Goal: Transaction & Acquisition: Purchase product/service

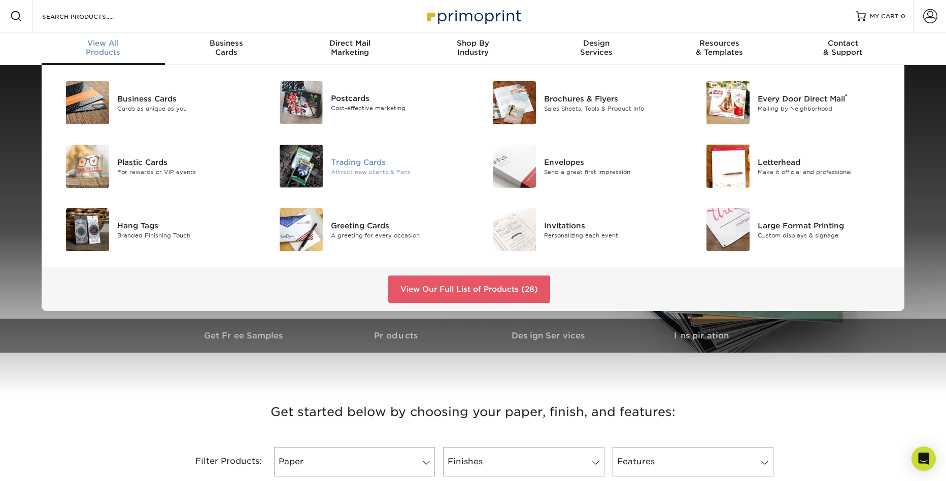
click at [347, 165] on div "Trading Cards" at bounding box center [398, 161] width 135 height 11
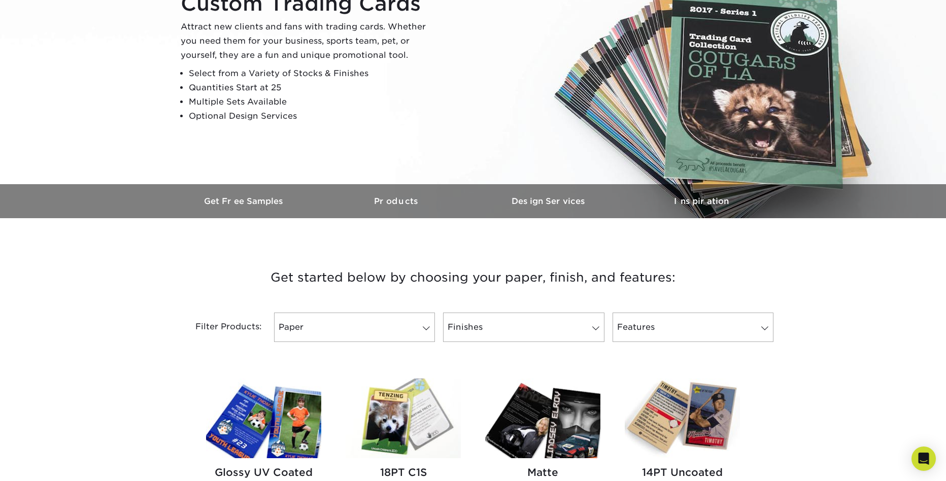
scroll to position [160, 0]
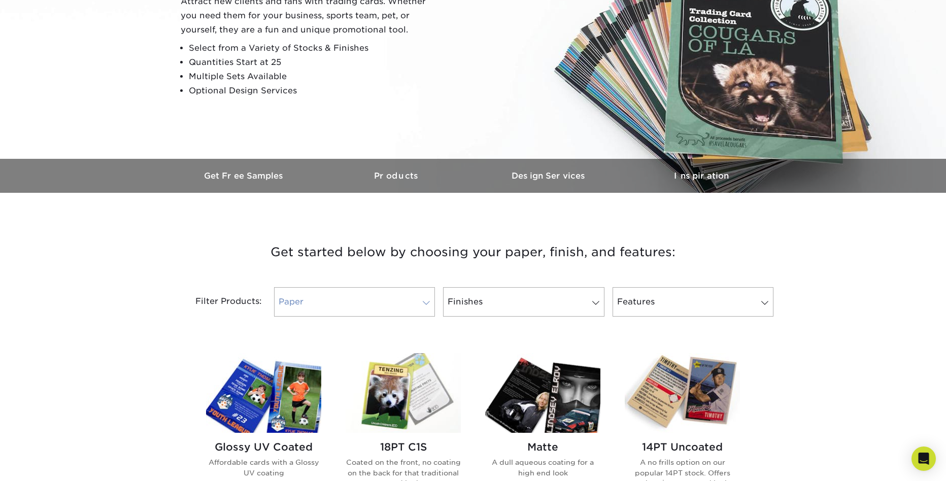
click at [425, 303] on span at bounding box center [426, 303] width 14 height 8
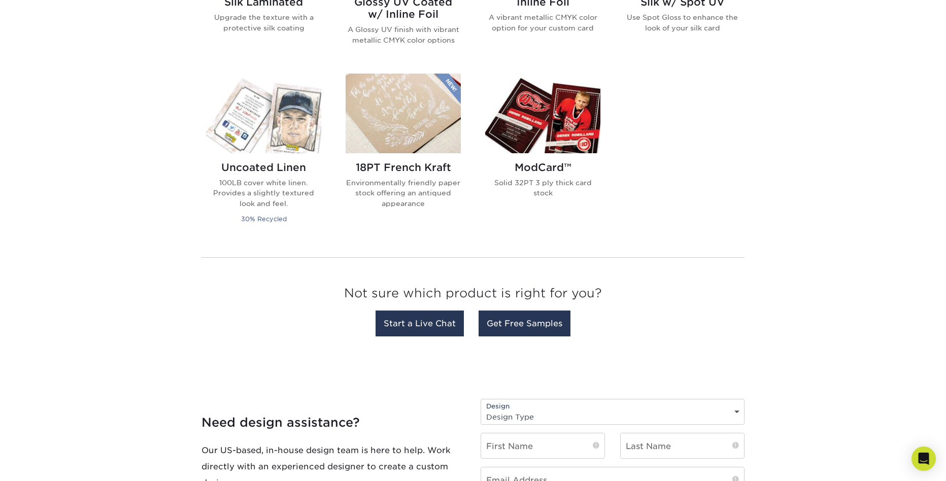
scroll to position [759, 0]
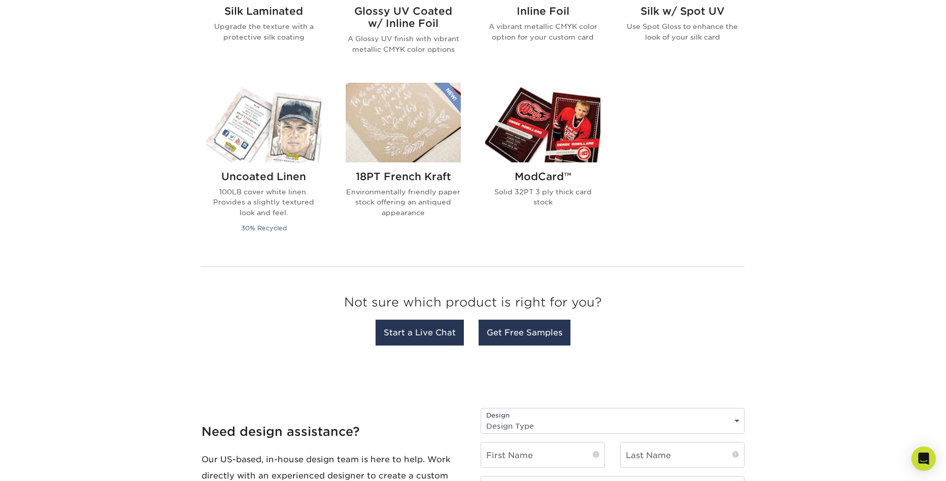
click at [556, 135] on img at bounding box center [542, 123] width 115 height 80
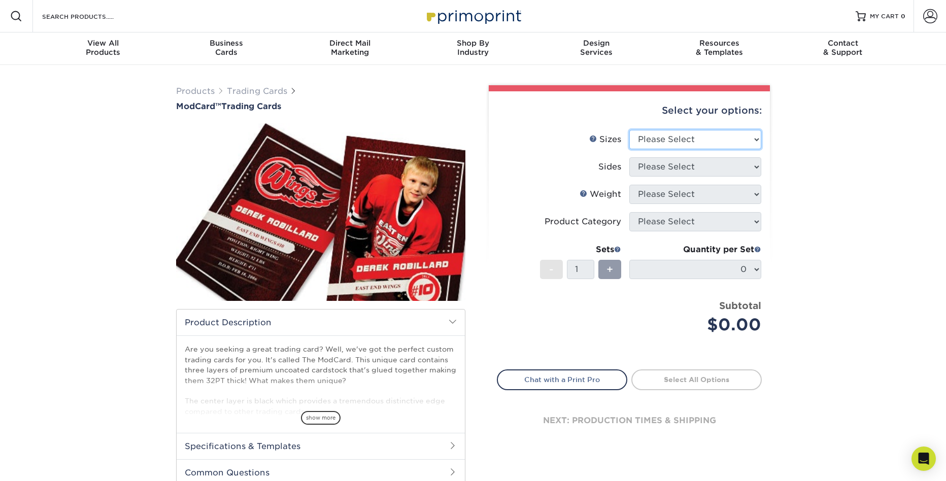
click at [667, 137] on select "Please Select 2.5" x 3.5"" at bounding box center [696, 139] width 132 height 19
select select "2.50x3.50"
click at [663, 163] on select "Please Select Print Both Sides Print Front Only" at bounding box center [696, 166] width 132 height 19
select select "13abbda7-1d64-4f25-8bb2-c179b224825d"
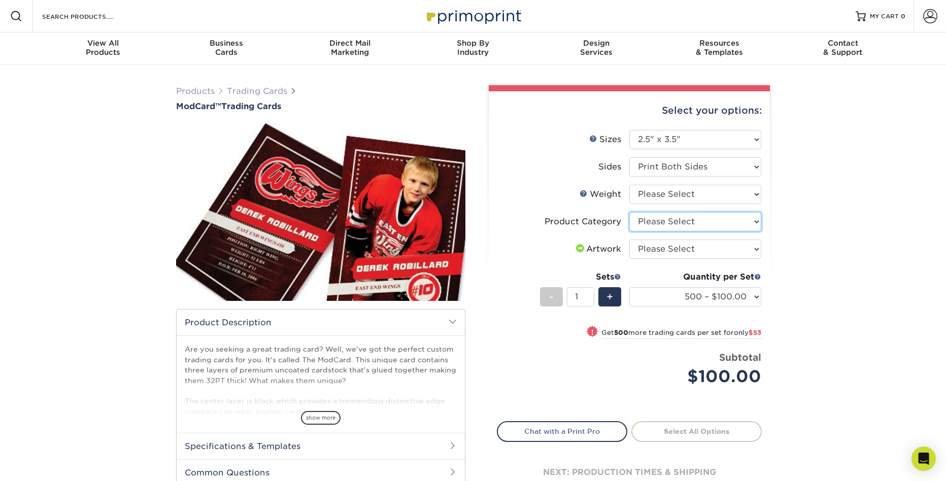
click at [663, 221] on select "Please Select Trading Cards" at bounding box center [696, 221] width 132 height 19
select select "c2f9bce9-36c2-409d-b101-c29d9d031e18"
click at [658, 195] on select "Please Select 32PTUCBLK" at bounding box center [696, 194] width 132 height 19
select select "32PTUCBLK"
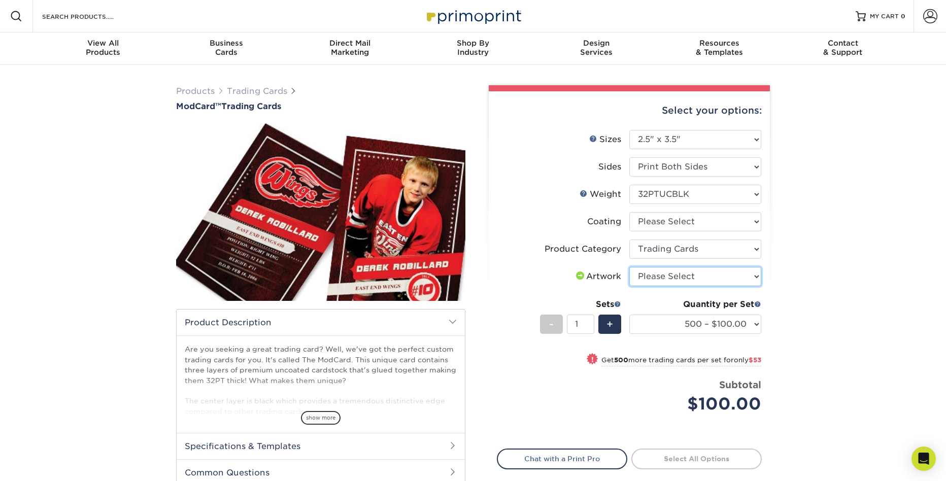
click at [663, 276] on select "Please Select I will upload files I need a design - $100" at bounding box center [696, 276] width 132 height 19
select select "upload"
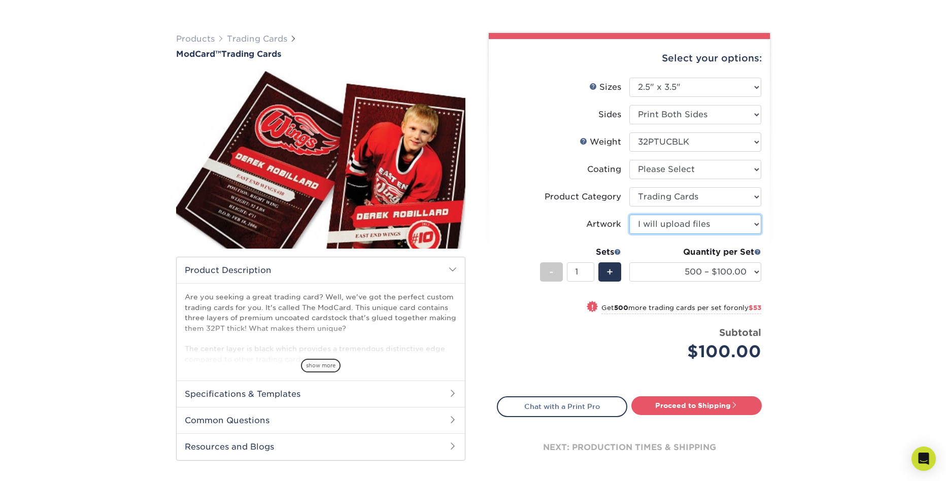
scroll to position [85, 0]
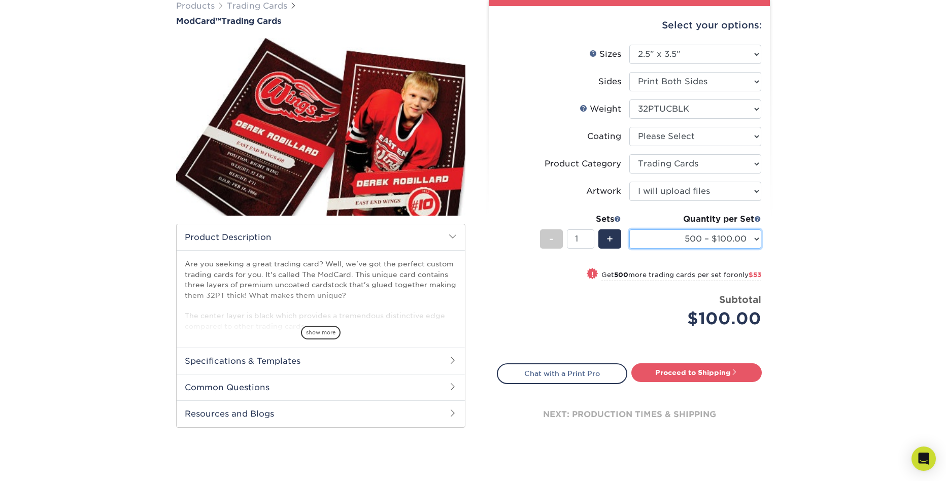
click at [756, 242] on select "500 – $100.00 1000 – $153.00" at bounding box center [696, 238] width 132 height 19
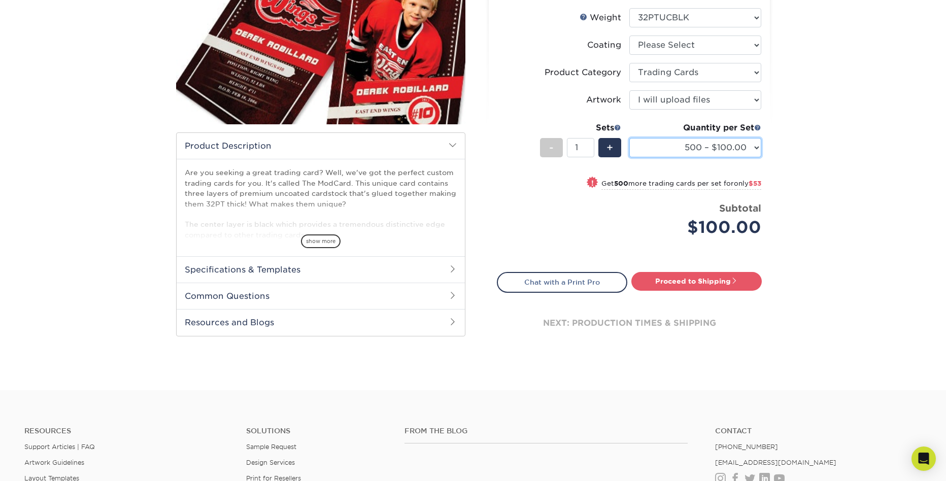
scroll to position [220, 0]
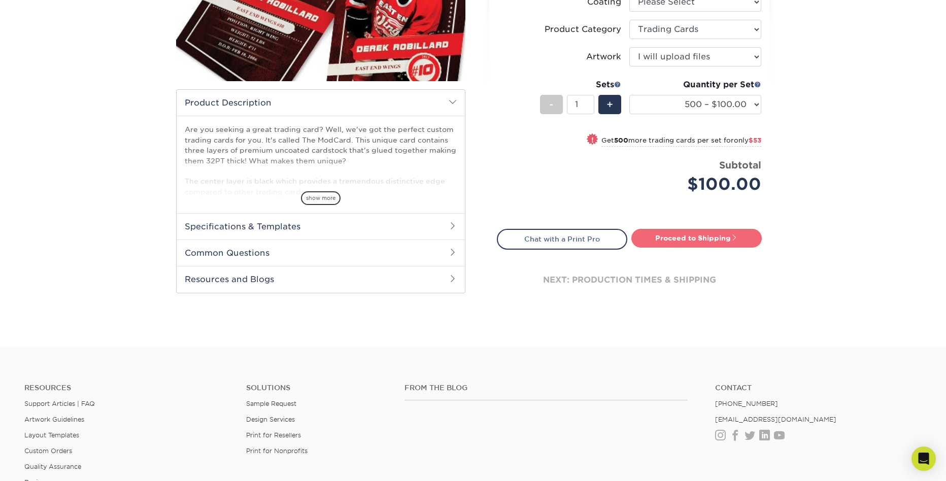
click at [675, 237] on link "Proceed to Shipping" at bounding box center [697, 238] width 130 height 18
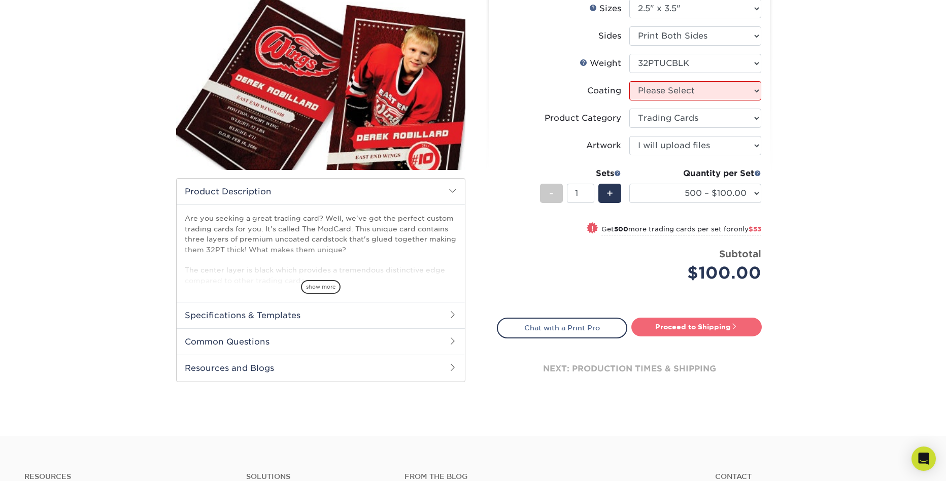
scroll to position [0, 0]
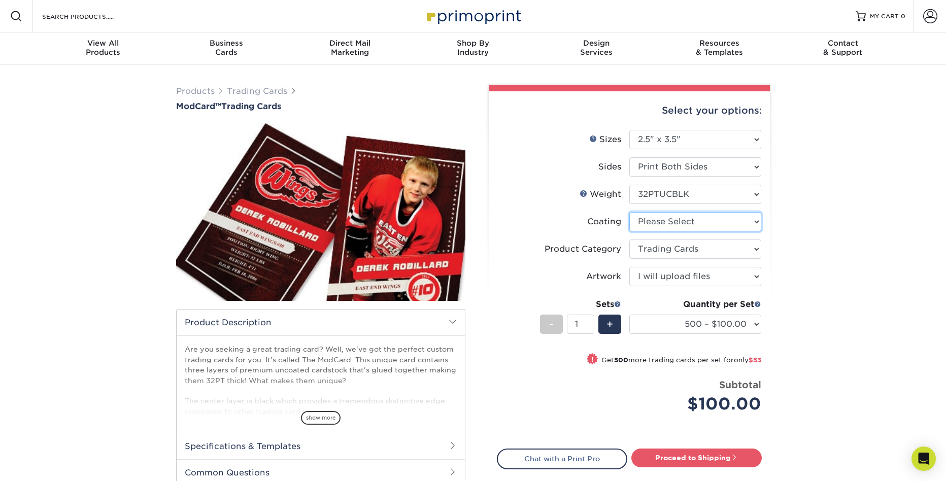
click at [665, 222] on select at bounding box center [696, 221] width 132 height 19
select select "3e7618de-abca-4bda-9f97-8b9129e913d8"
select select "-1"
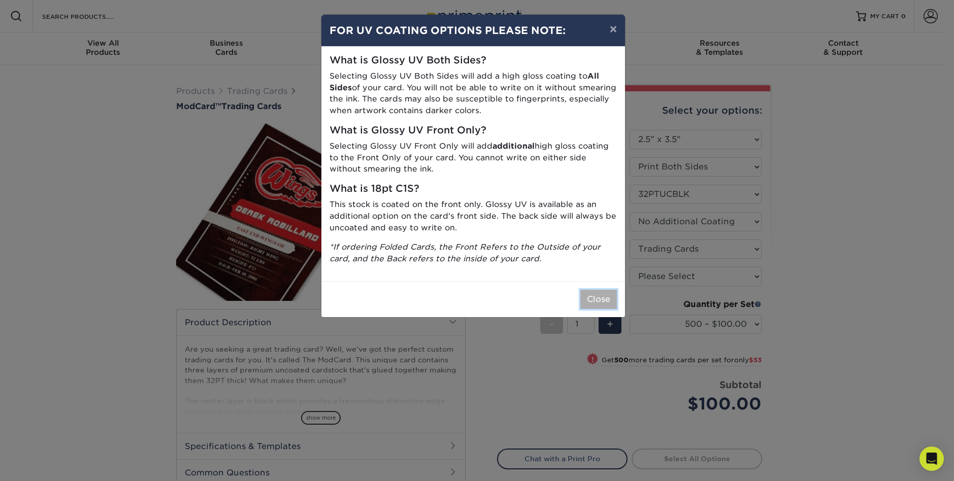
click at [603, 297] on button "Close" at bounding box center [598, 299] width 37 height 19
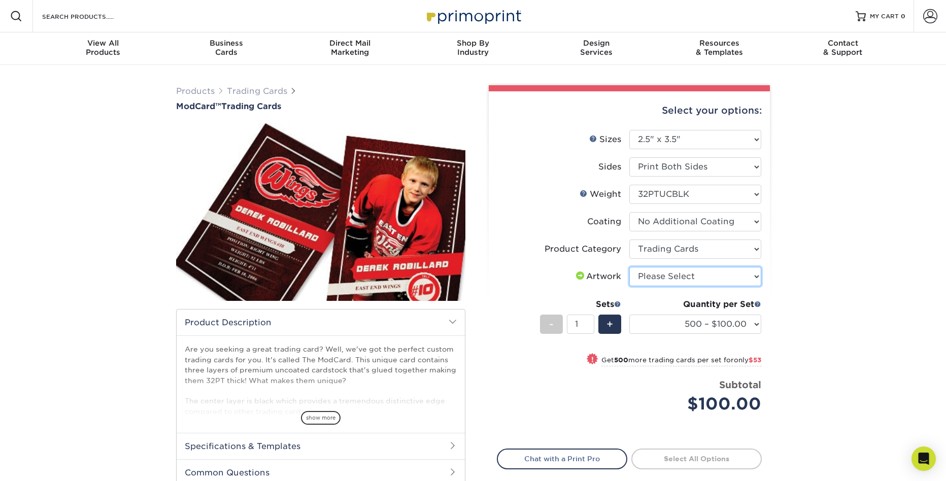
click at [664, 276] on select "Please Select I will upload files I need a design - $100" at bounding box center [696, 276] width 132 height 19
select select "upload"
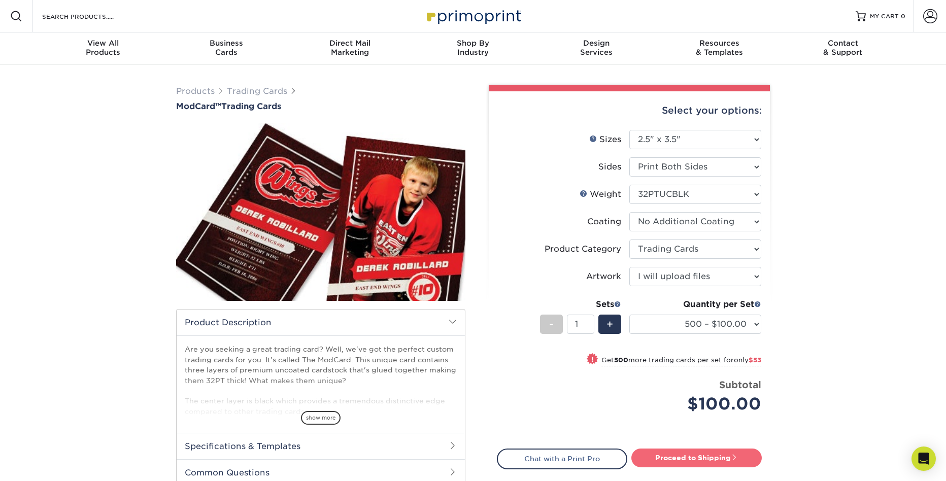
click at [679, 452] on link "Proceed to Shipping" at bounding box center [697, 458] width 130 height 18
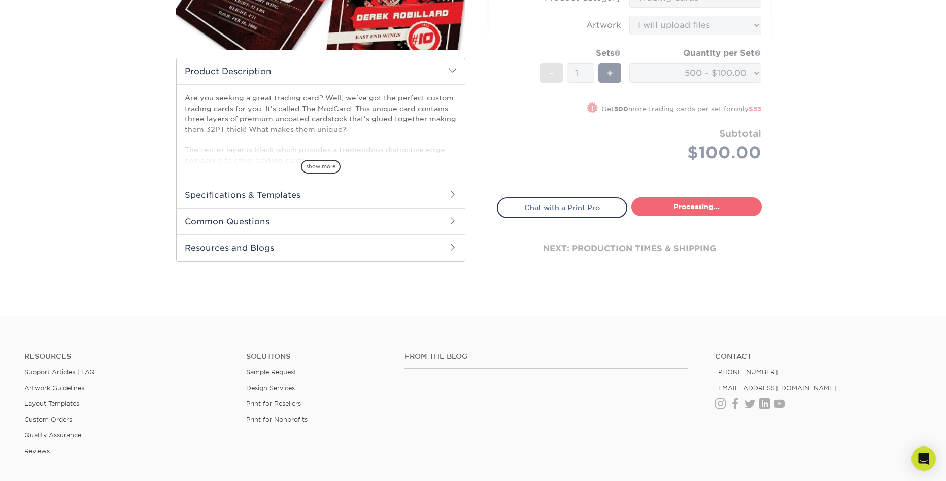
select select "1cb2575a-0653-4a32-8e14-9db875e4cbae"
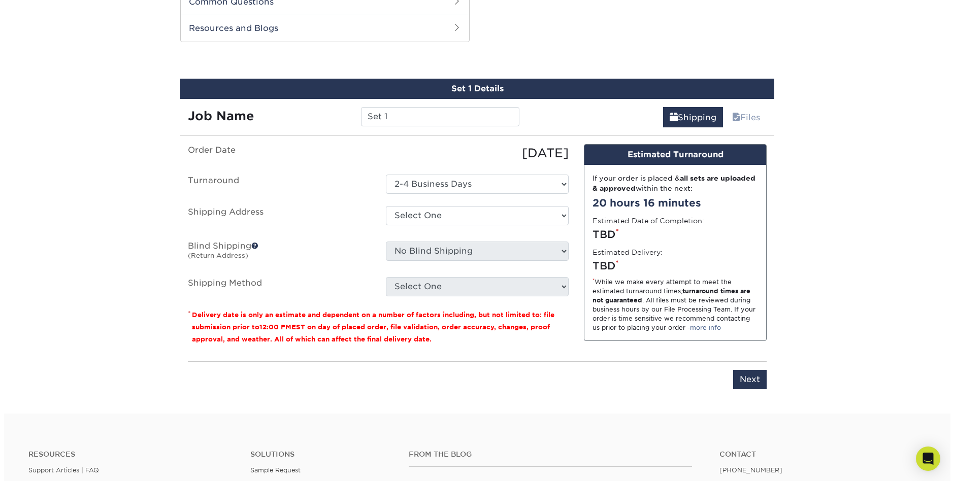
scroll to position [477, 0]
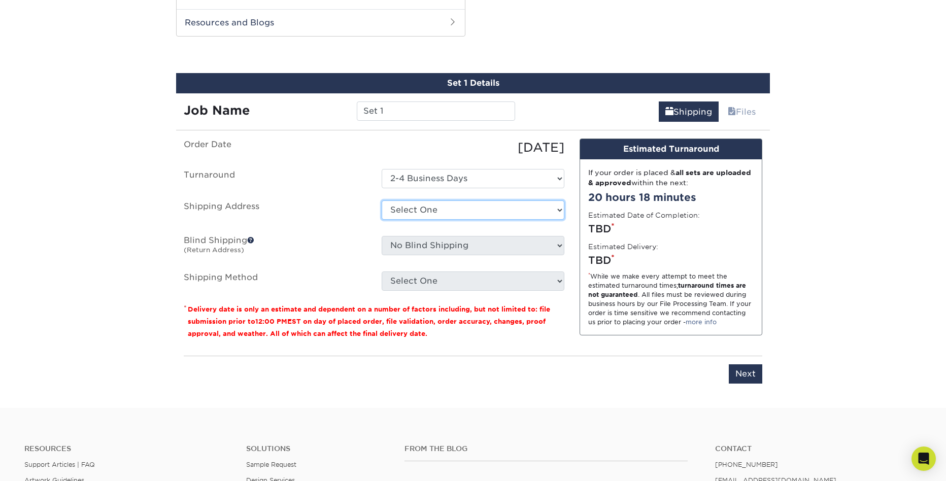
click at [410, 210] on select "Select One + Add New Address - Login" at bounding box center [473, 210] width 183 height 19
select select "newaddress"
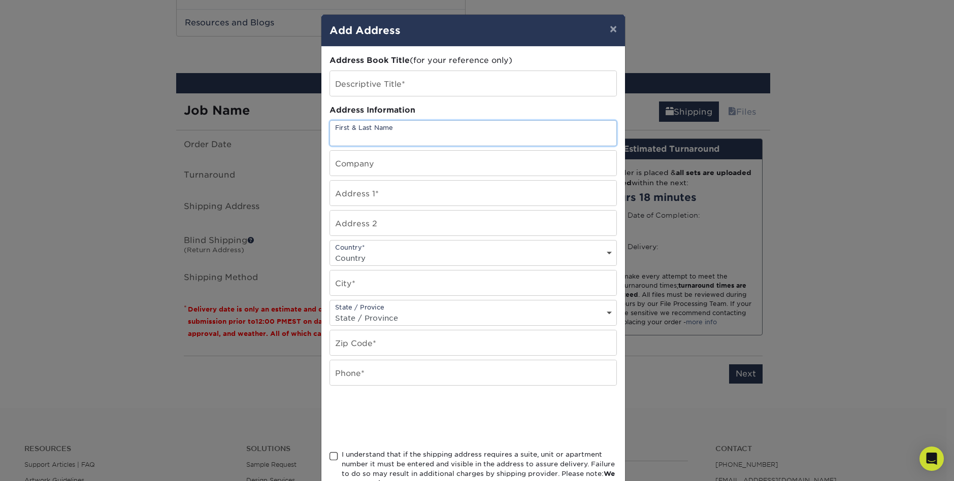
click at [348, 133] on input "text" at bounding box center [473, 133] width 286 height 25
type input "Clark Orth"
type input "16 ITHICA CT"
select select "US"
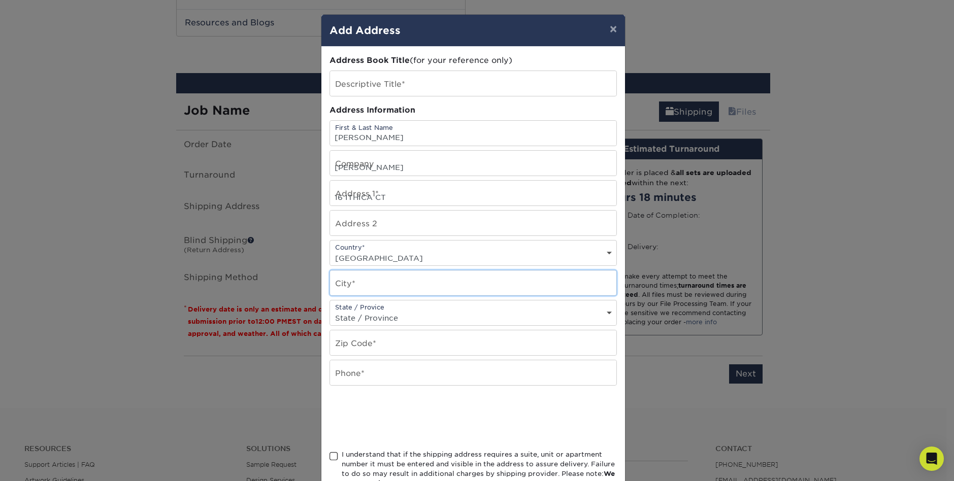
type input "Eudora, KS"
select select "KS"
type input "66025"
type input "7857641908"
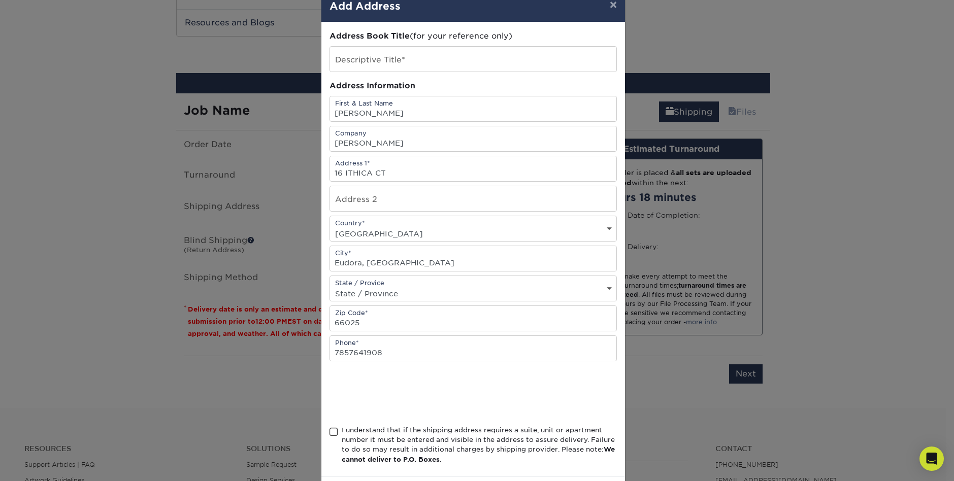
scroll to position [71, 0]
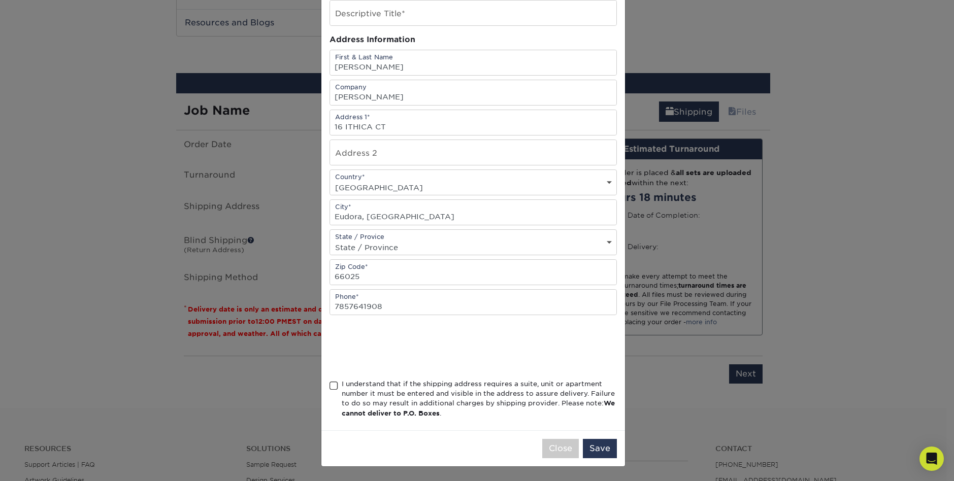
click at [330, 386] on span at bounding box center [333, 386] width 9 height 10
click at [0, 0] on input "I understand that if the shipping address requires a suite, unit or apartment n…" at bounding box center [0, 0] width 0 height 0
click at [600, 448] on button "Save" at bounding box center [600, 448] width 34 height 19
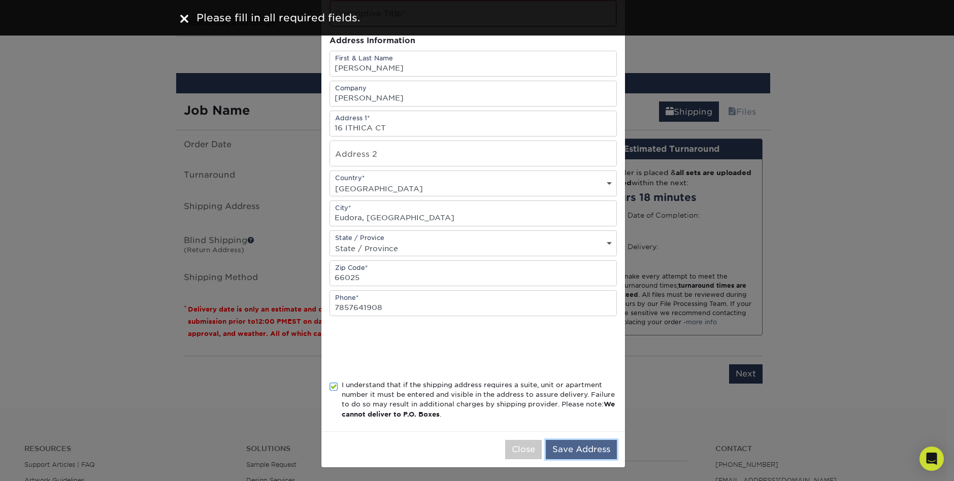
click at [564, 445] on button "Save Address" at bounding box center [581, 449] width 71 height 19
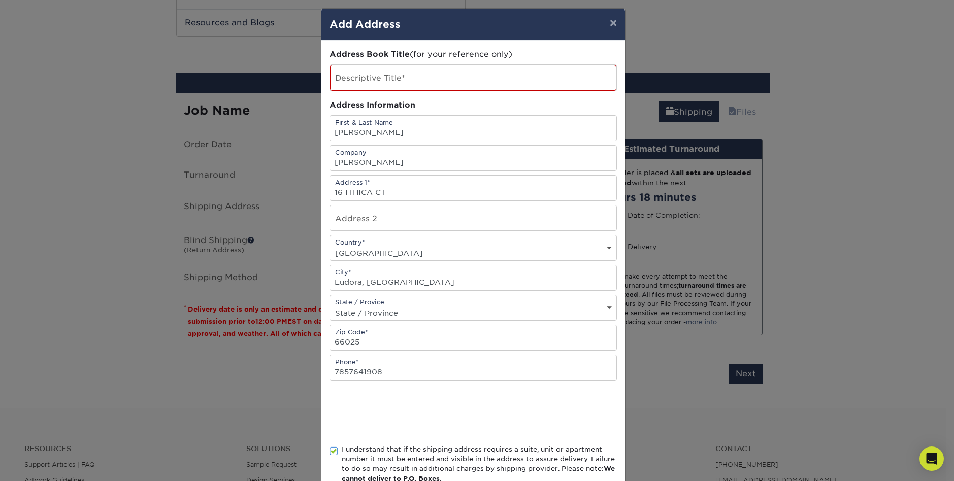
scroll to position [0, 0]
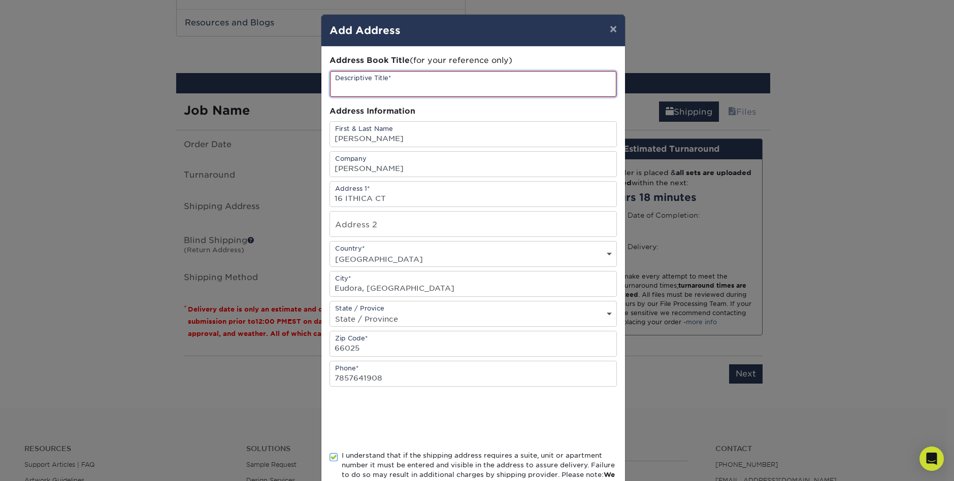
click at [342, 86] on input "text" at bounding box center [473, 84] width 286 height 26
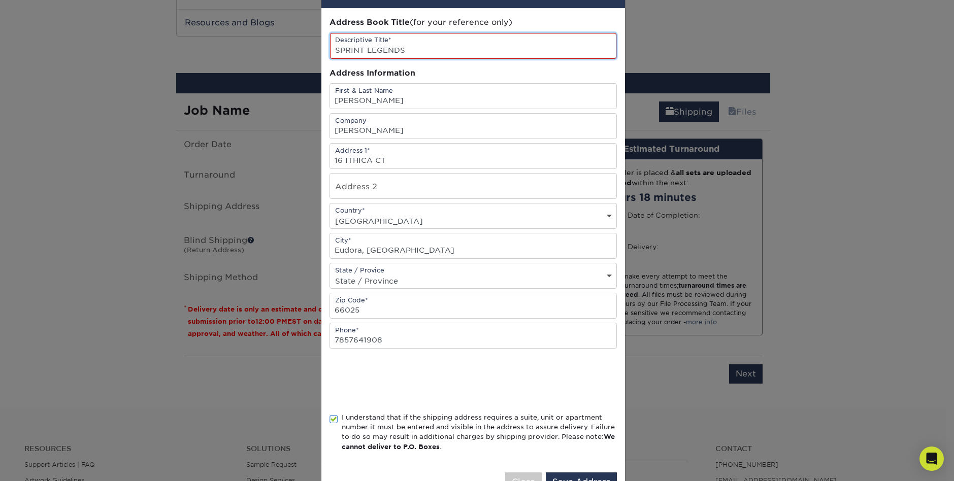
scroll to position [72, 0]
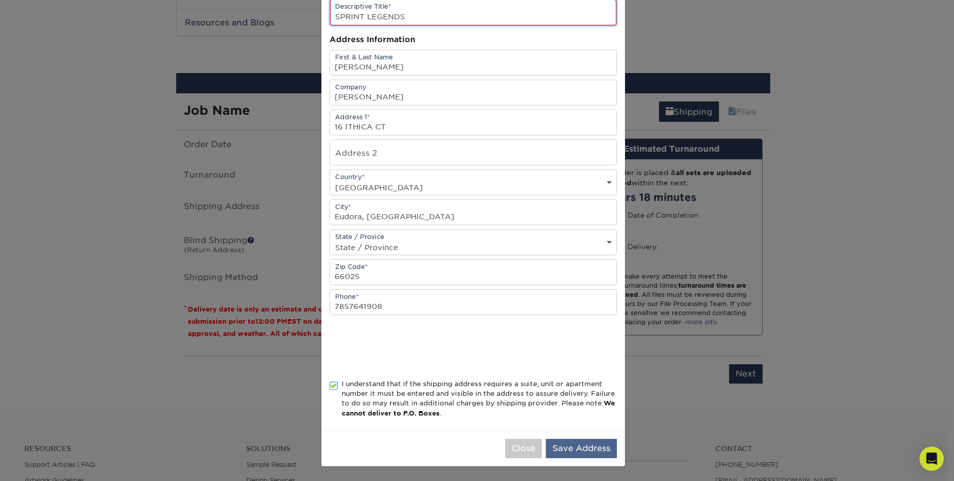
type input "SPRINT LEGENDS"
click at [580, 447] on button "Save Address" at bounding box center [581, 448] width 71 height 19
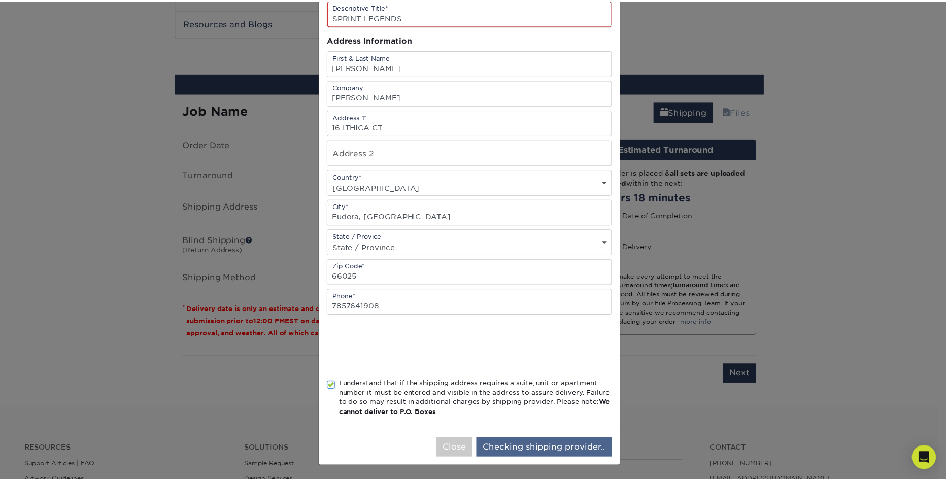
scroll to position [0, 0]
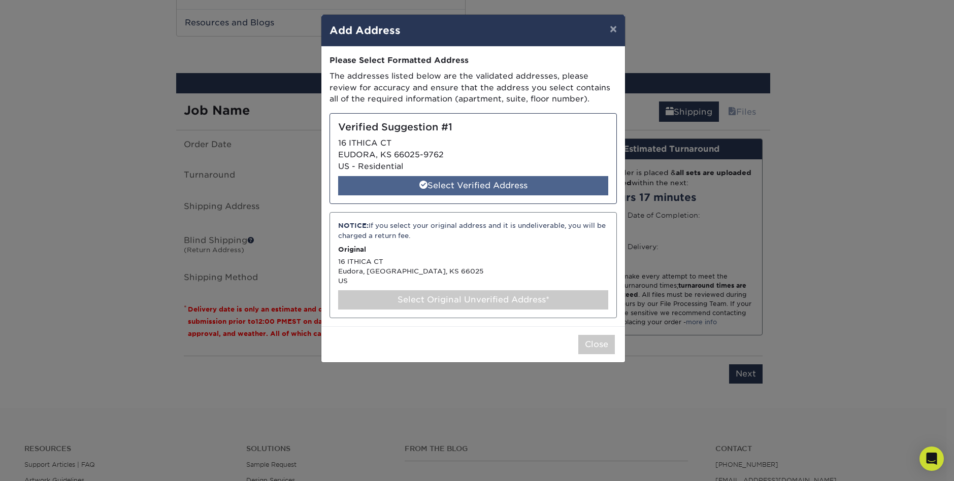
click at [466, 181] on div "Select Verified Address" at bounding box center [473, 185] width 270 height 19
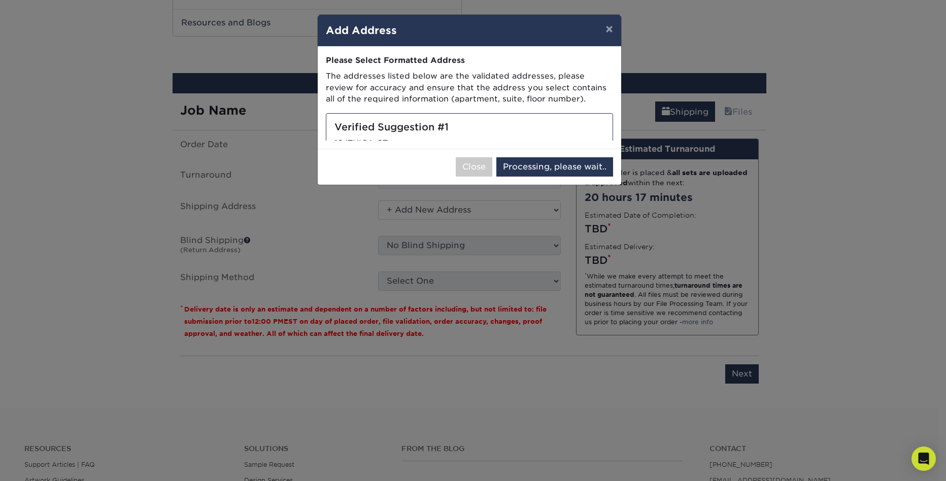
select select "286552"
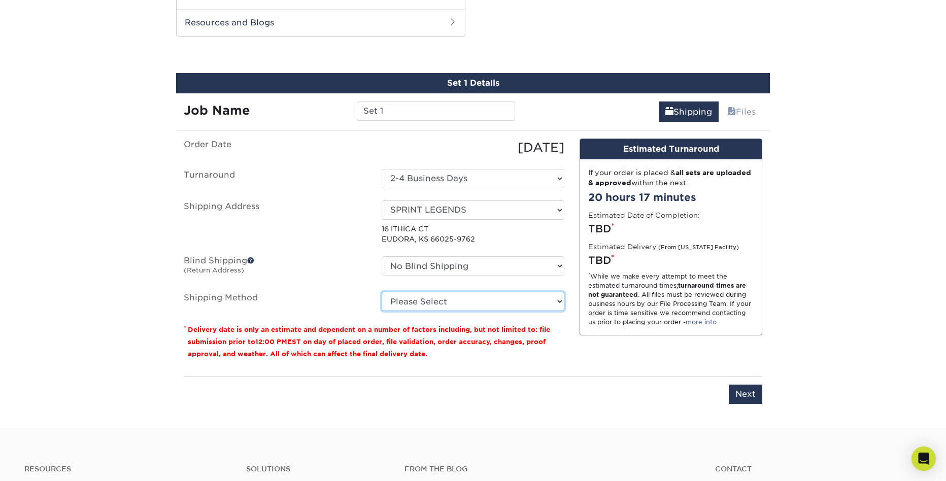
click at [443, 298] on select "Please Select Ground Shipping (+$25.65) 3 Day Shipping Service (+$27.91) 2 Day …" at bounding box center [473, 301] width 183 height 19
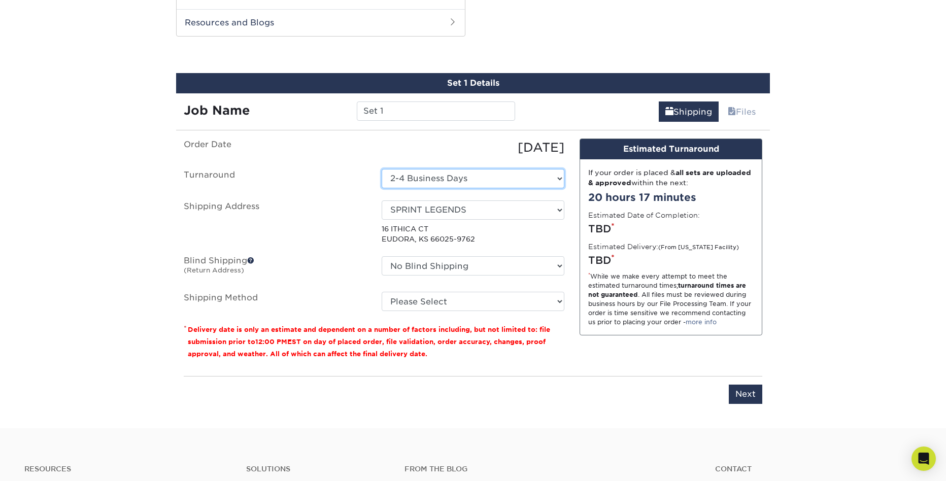
click at [442, 181] on select "Select One 2-4 Business Days" at bounding box center [473, 178] width 183 height 19
click at [303, 193] on ul "Order Date 10/01/2025 Turnaround Select One 2-4 Business Days Shipping Address …" at bounding box center [374, 225] width 381 height 173
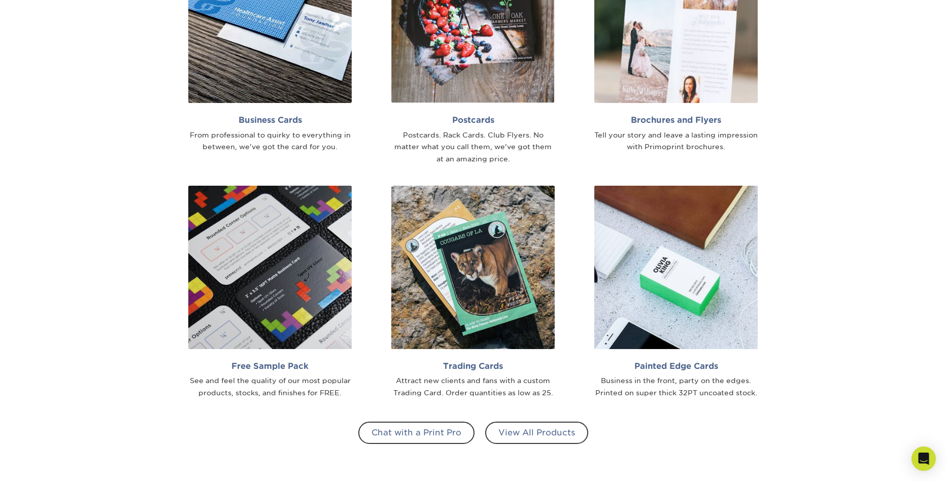
scroll to position [777, 0]
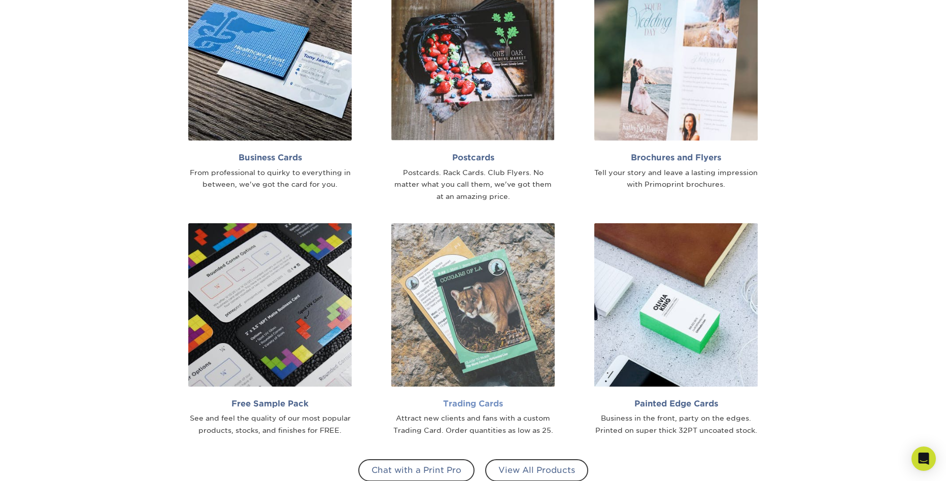
click at [489, 291] on img at bounding box center [472, 304] width 163 height 163
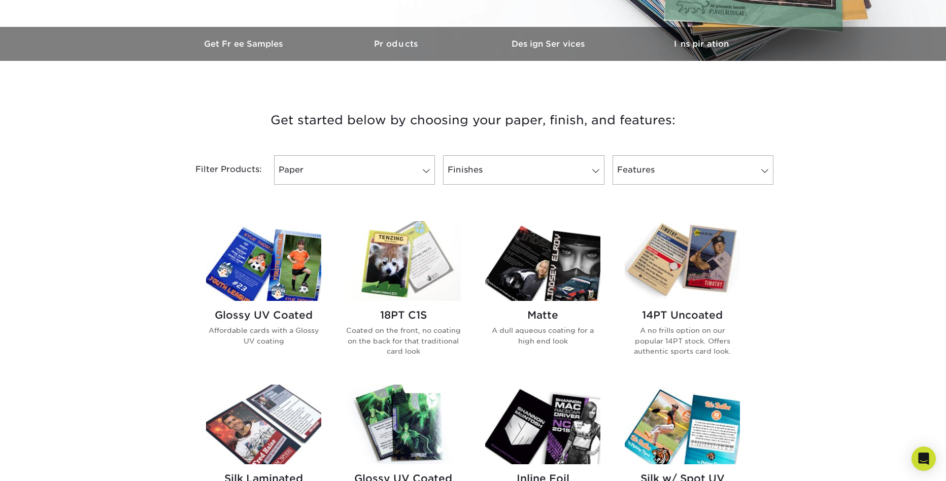
scroll to position [275, 0]
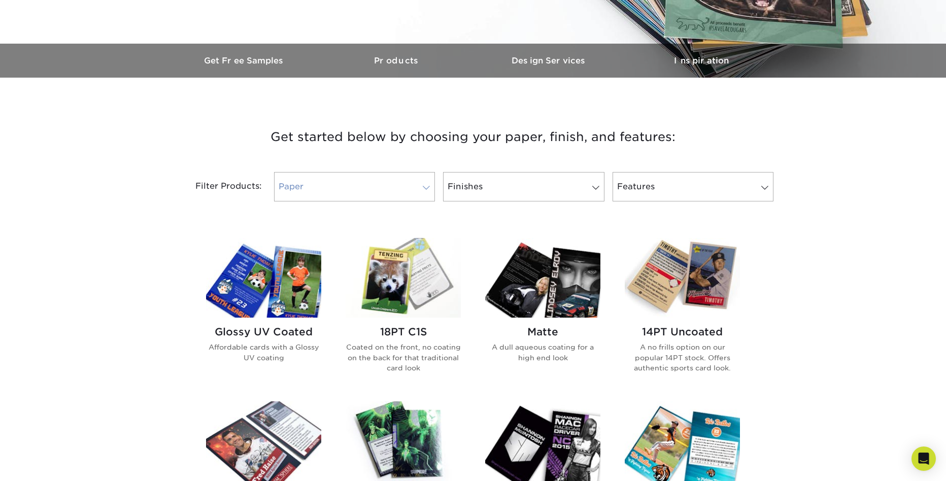
click at [395, 186] on link "Paper" at bounding box center [354, 186] width 161 height 29
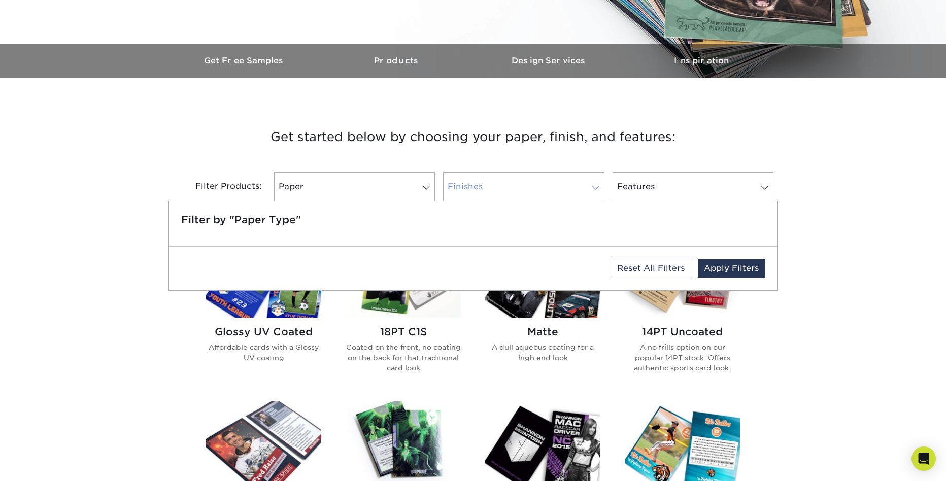
click at [581, 180] on link "Finishes" at bounding box center [523, 186] width 161 height 29
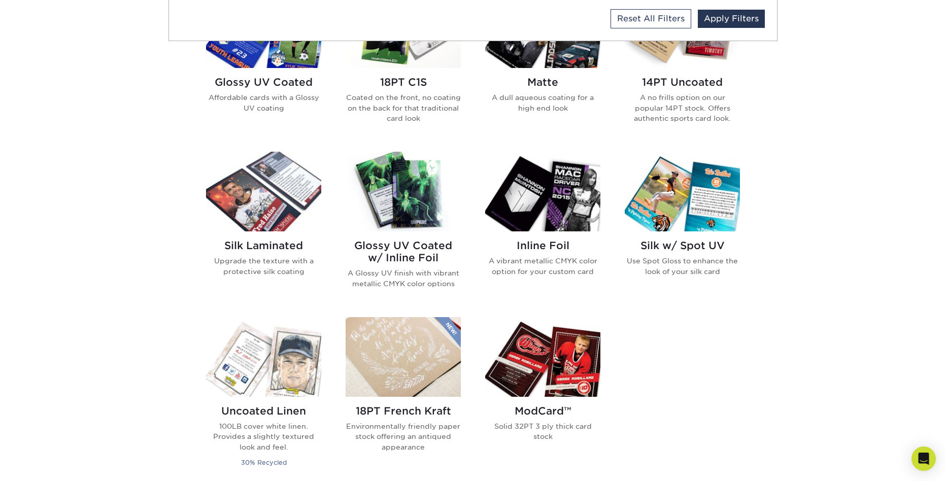
scroll to position [546, 0]
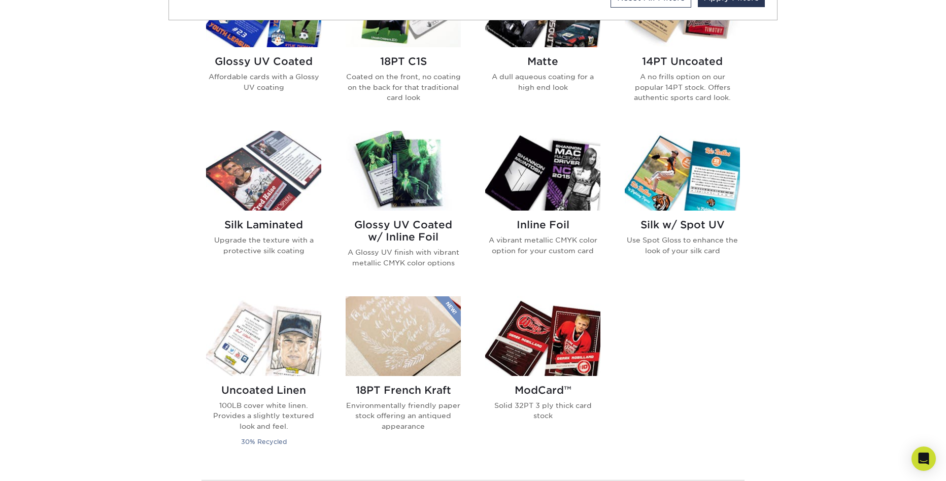
click at [830, 241] on div "Get started below by choosing your paper, finish, and features: Filtered Matche…" at bounding box center [473, 209] width 946 height 757
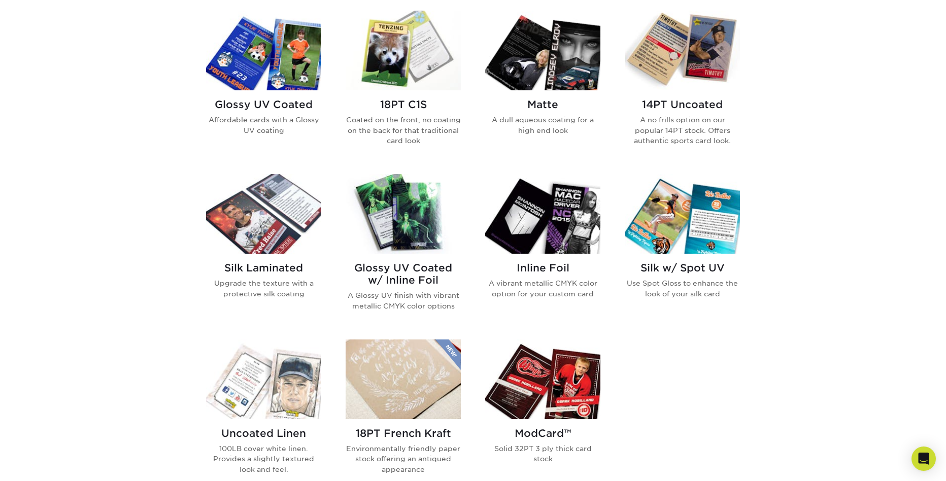
scroll to position [502, 0]
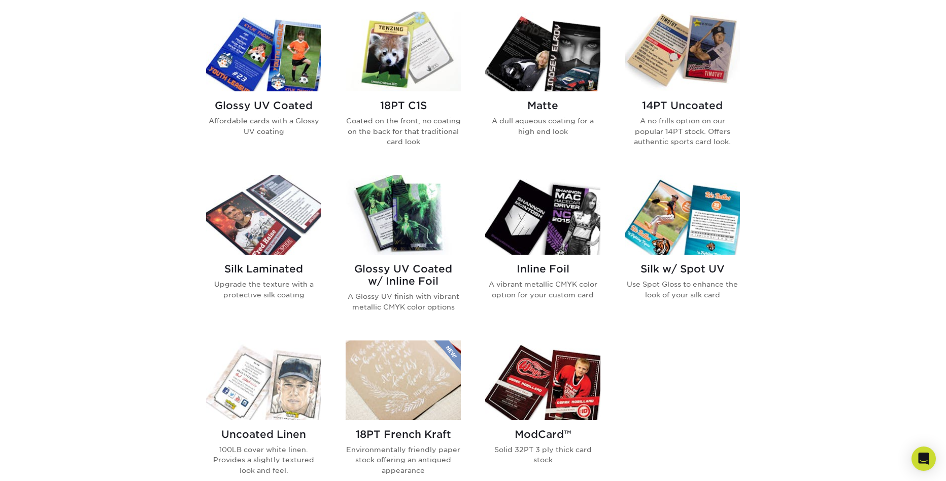
click at [400, 59] on img at bounding box center [403, 52] width 115 height 80
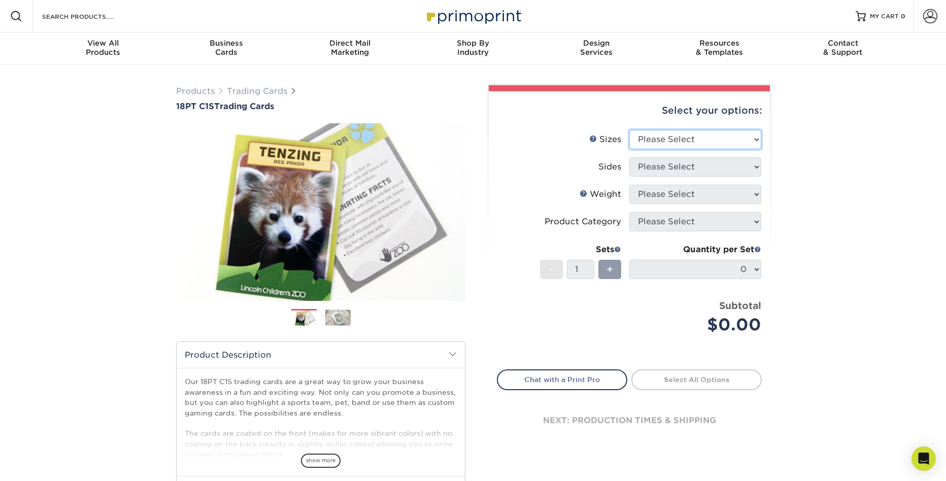
click at [661, 135] on select "Please Select 2.5" x 3.5"" at bounding box center [696, 139] width 132 height 19
select select "2.50x3.50"
click at [657, 166] on select "Please Select Print Both Sides Print Front Only" at bounding box center [696, 166] width 132 height 19
select select "13abbda7-1d64-4f25-8bb2-c179b224825d"
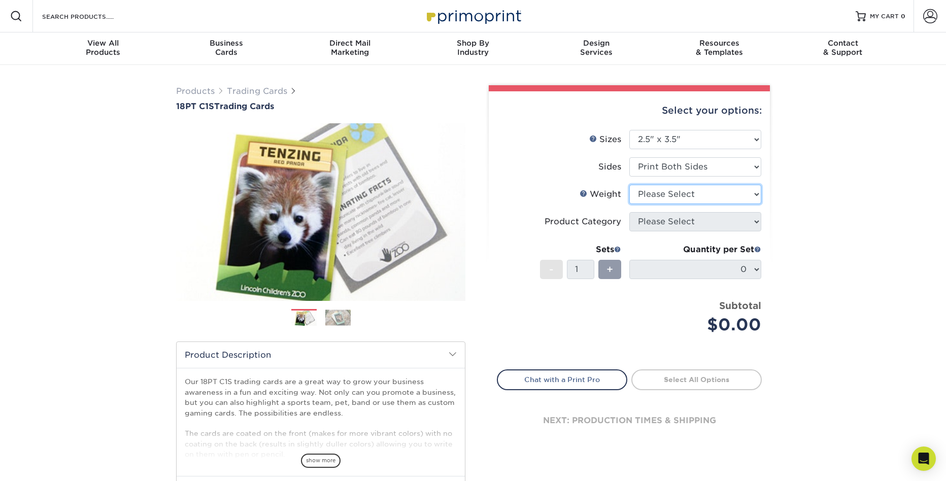
click at [660, 194] on select "Please Select 18PT C1S" at bounding box center [696, 194] width 132 height 19
select select "18PTC1S"
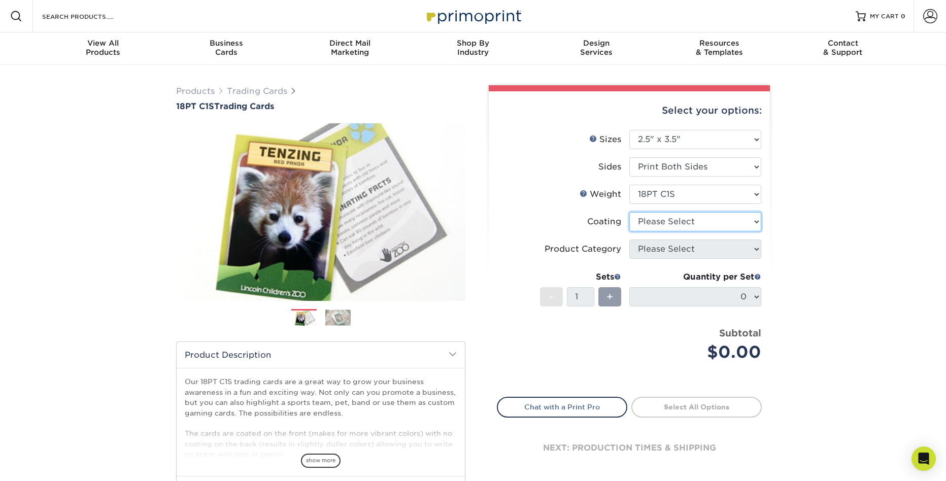
click at [649, 221] on select at bounding box center [696, 221] width 132 height 19
select select "1e8116af-acfc-44b1-83dc-8181aa338834"
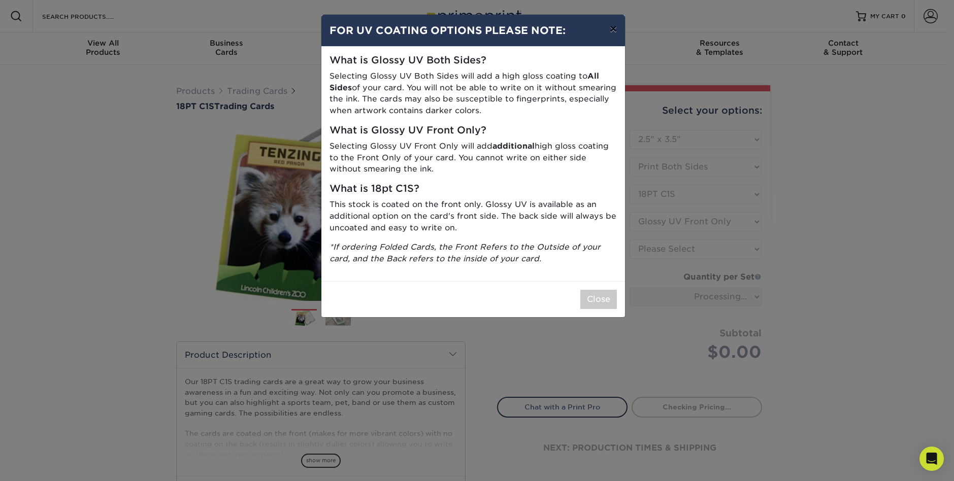
click at [612, 31] on button "×" at bounding box center [613, 29] width 23 height 28
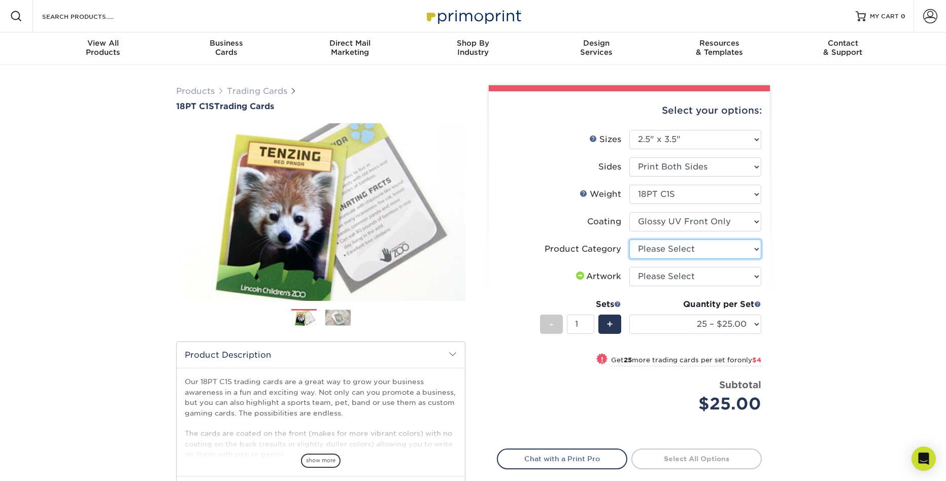
click at [648, 249] on select "Please Select Trading Cards" at bounding box center [696, 249] width 132 height 19
select select "c2f9bce9-36c2-409d-b101-c29d9d031e18"
click at [652, 280] on select "Please Select I will upload files I need a design - $100" at bounding box center [696, 276] width 132 height 19
select select "upload"
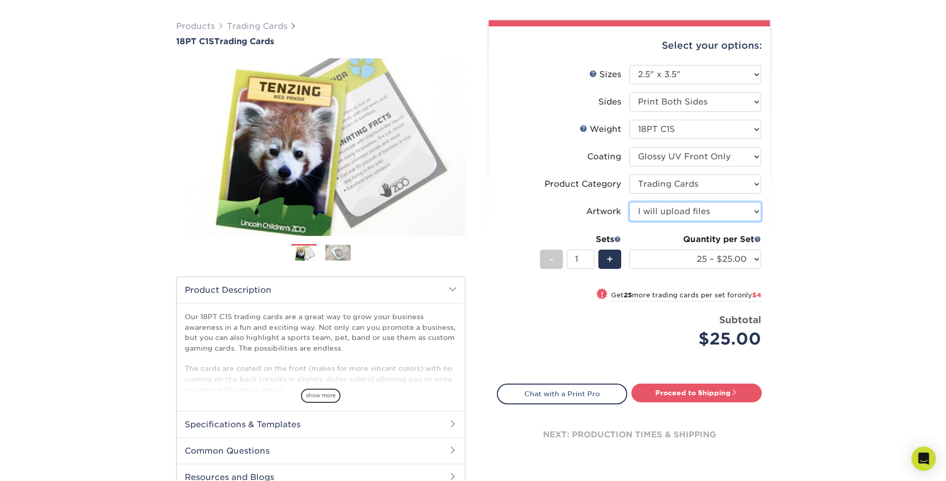
scroll to position [67, 0]
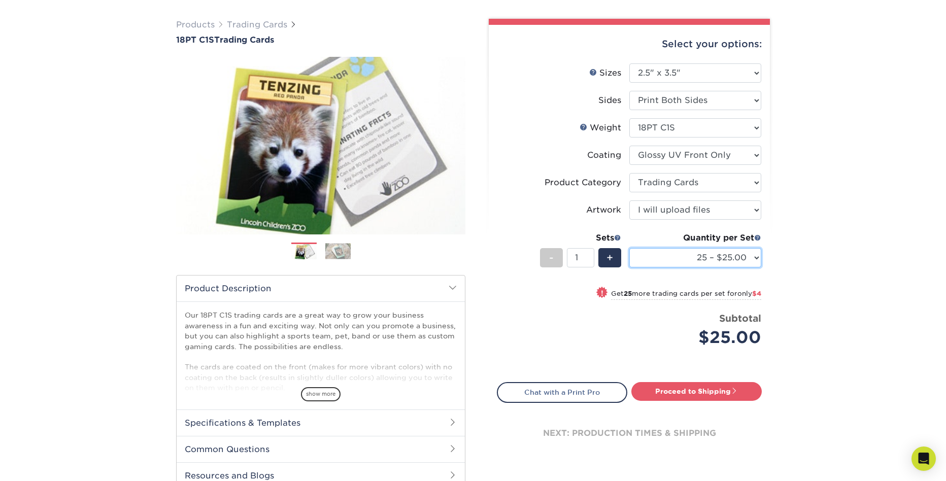
click at [679, 256] on select "25 – $25.00 50 – $29.00 75 – $37.00 100 – $41.00 250 – $48.00 500 – $58.00 1000…" at bounding box center [696, 257] width 132 height 19
select select "250 – $48.00"
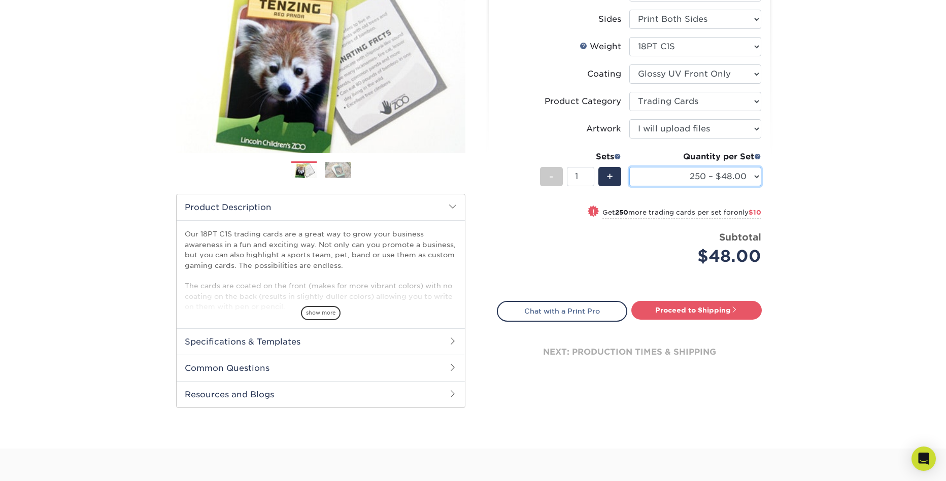
scroll to position [168, 0]
